Goal: Information Seeking & Learning: Find specific fact

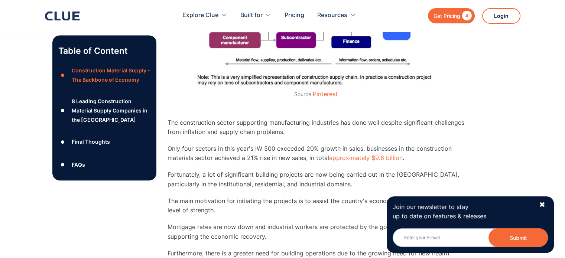
scroll to position [631, 0]
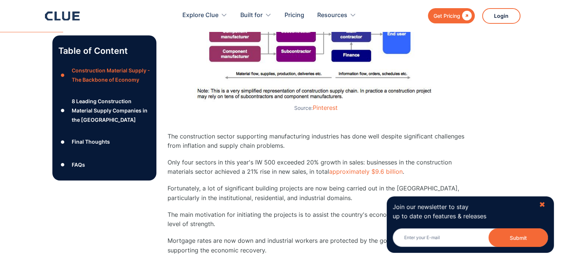
click at [542, 203] on div "✖" at bounding box center [542, 204] width 6 height 9
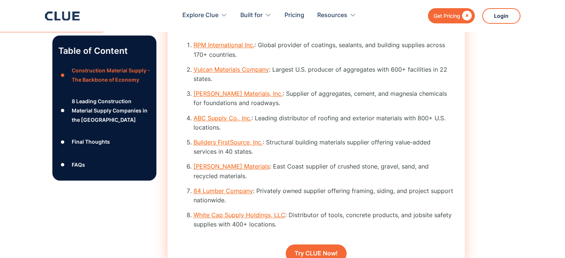
scroll to position [1076, 0]
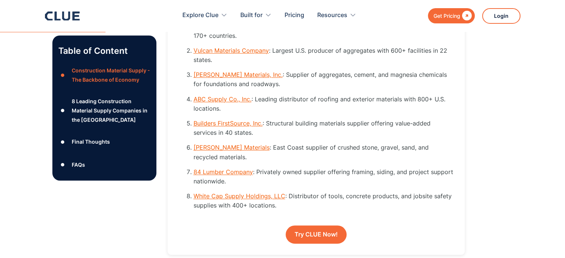
drag, startPoint x: 209, startPoint y: 159, endPoint x: 503, endPoint y: 158, distance: 294.0
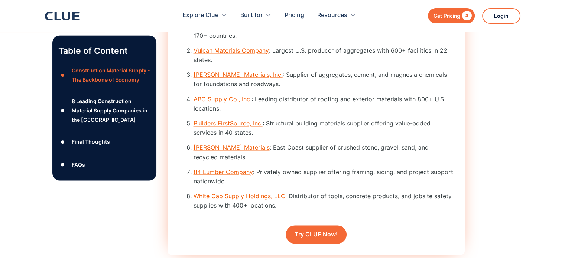
scroll to position [1039, 0]
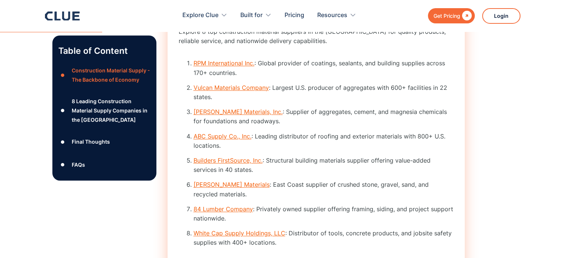
drag, startPoint x: 232, startPoint y: 127, endPoint x: 217, endPoint y: 125, distance: 15.3
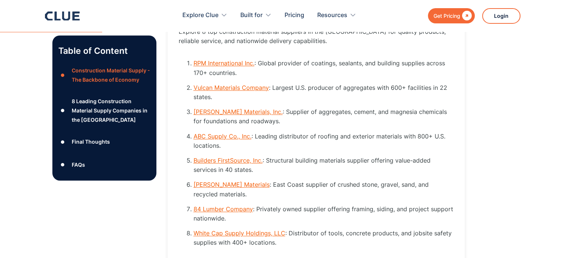
drag, startPoint x: 217, startPoint y: 125, endPoint x: 509, endPoint y: 101, distance: 293.2
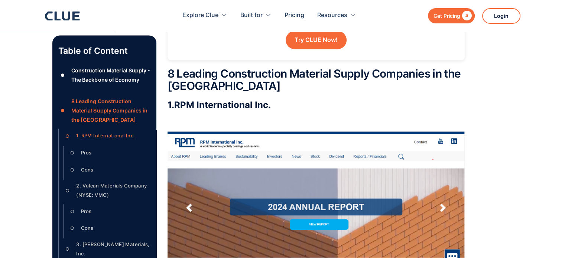
scroll to position [1209, 0]
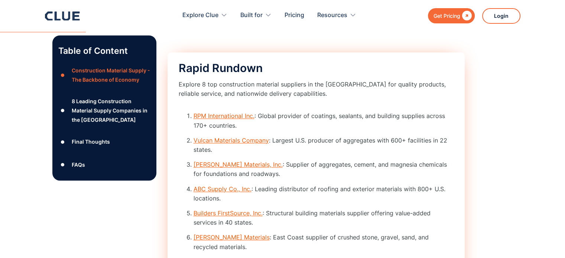
click at [216, 144] on link "Vulcan Materials Company" at bounding box center [230, 140] width 75 height 7
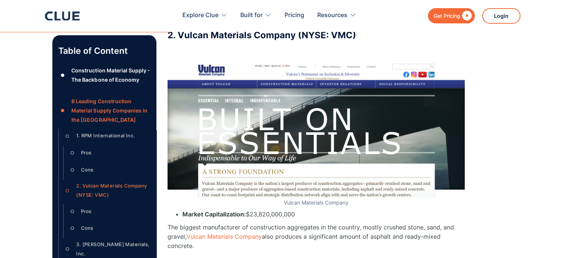
scroll to position [1991, 0]
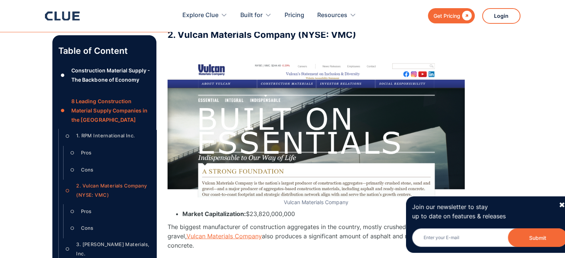
click at [235, 240] on link "Vulcan Materials Company" at bounding box center [223, 235] width 75 height 7
